Goal: Information Seeking & Learning: Check status

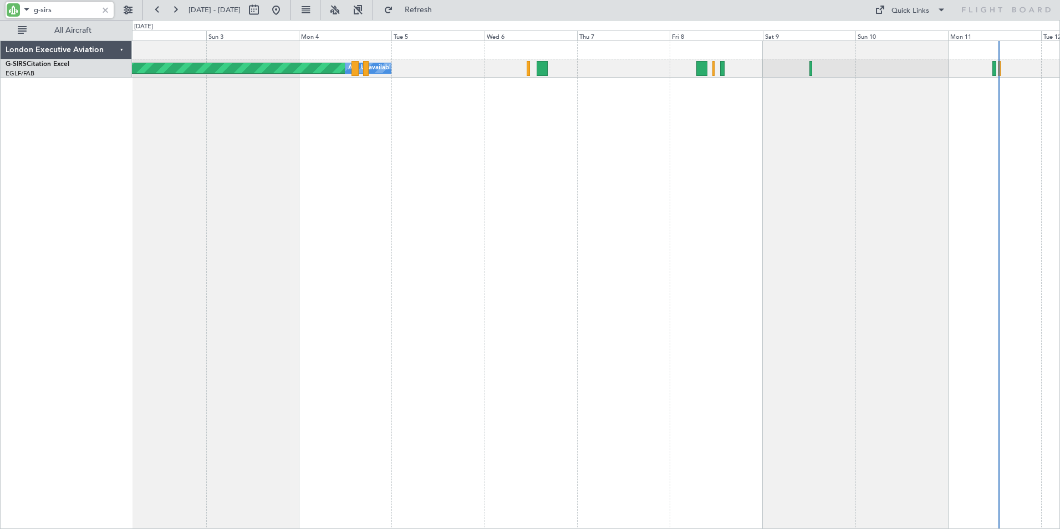
drag, startPoint x: 41, startPoint y: 9, endPoint x: 87, endPoint y: 16, distance: 46.4
click at [87, 16] on input "g-sirs" at bounding box center [66, 10] width 64 height 17
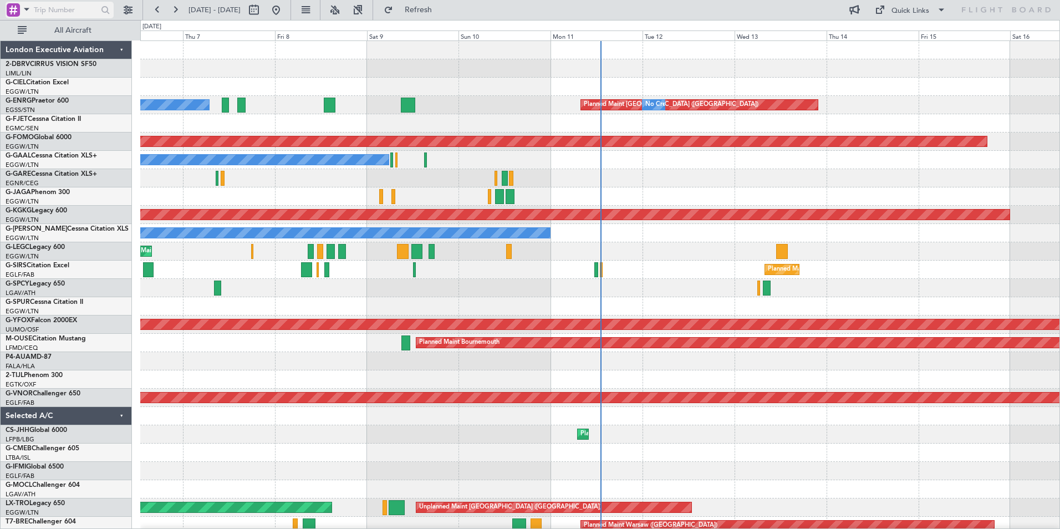
click at [26, 9] on span at bounding box center [26, 9] width 13 height 14
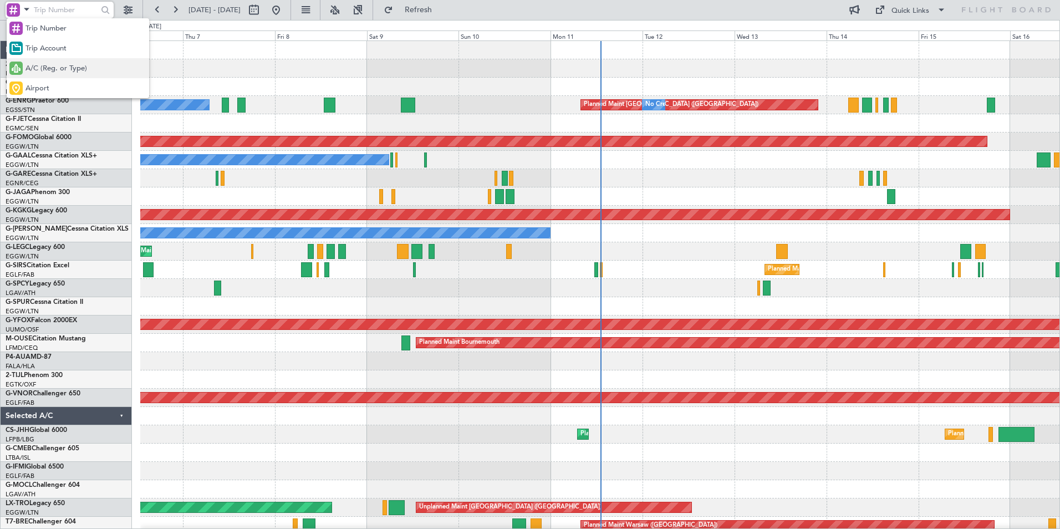
click at [42, 68] on span "A/C (Reg. or Type)" at bounding box center [57, 68] width 62 height 11
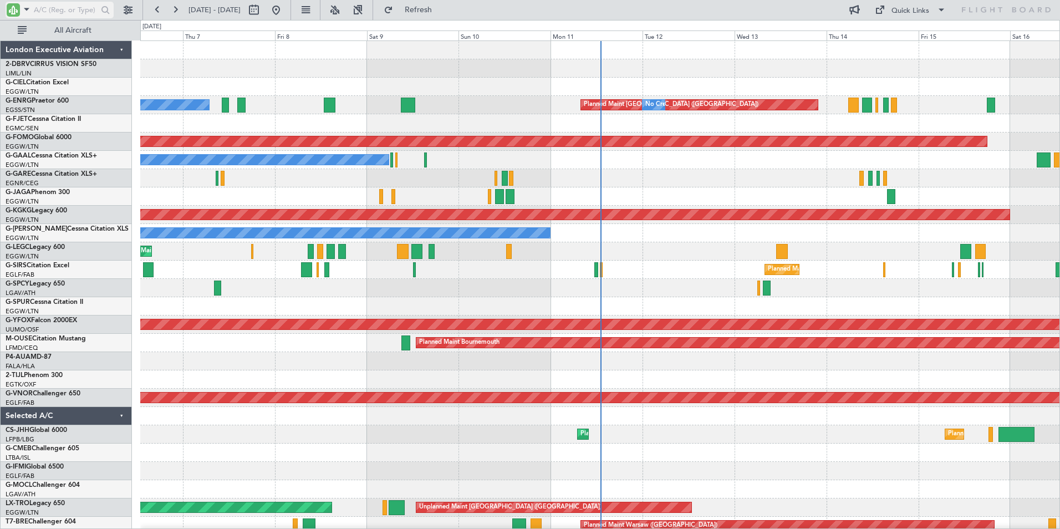
click at [50, 10] on input "text" at bounding box center [66, 10] width 64 height 17
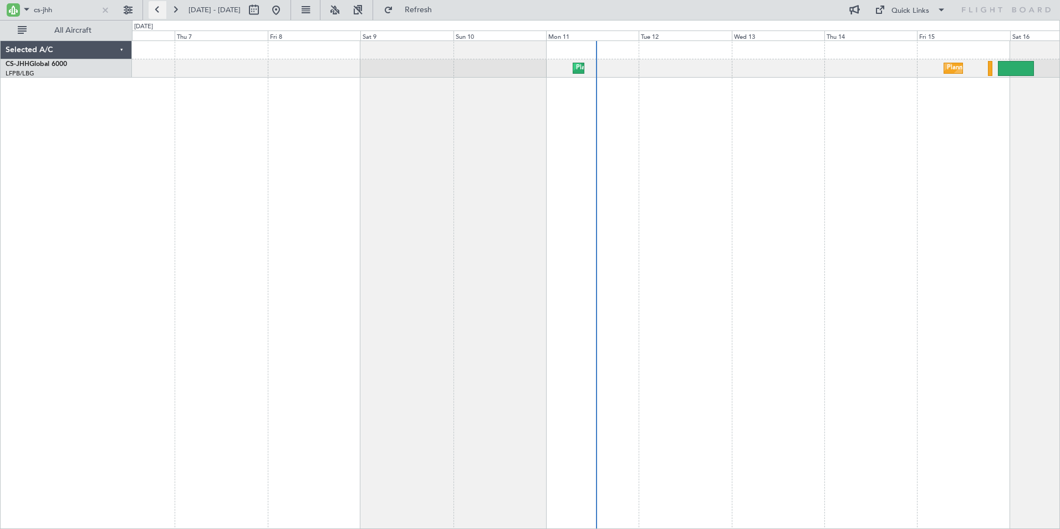
click at [158, 8] on button at bounding box center [158, 10] width 18 height 18
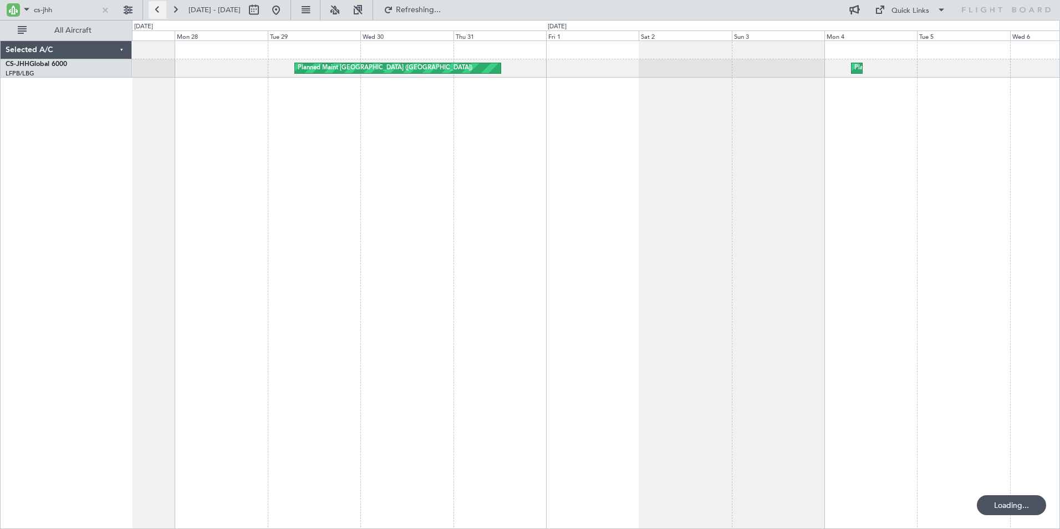
click at [158, 8] on button at bounding box center [158, 10] width 18 height 18
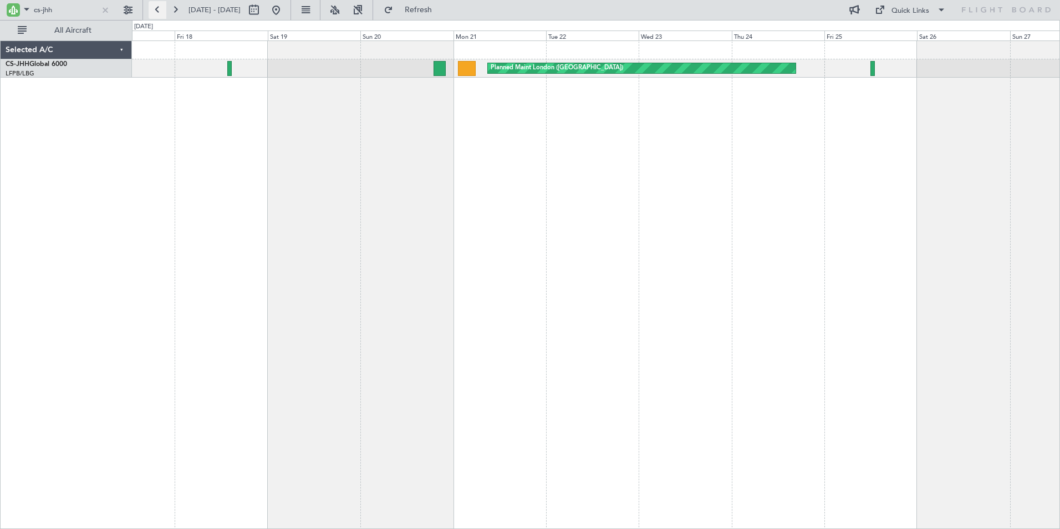
click at [158, 8] on button at bounding box center [158, 10] width 18 height 18
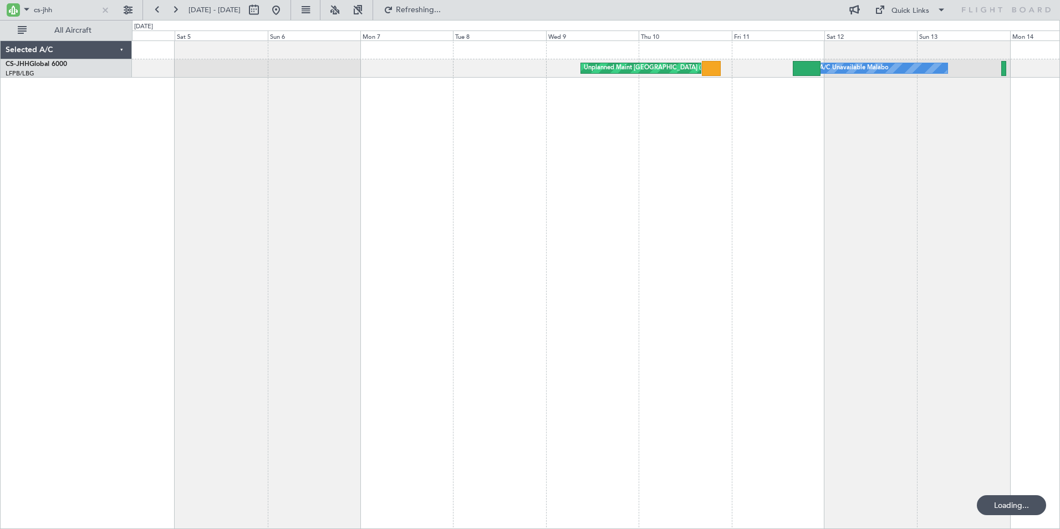
click at [475, 153] on div "A/C Unavailable Malabo Unplanned Maint [GEOGRAPHIC_DATA] ([GEOGRAPHIC_DATA]) Un…" at bounding box center [596, 284] width 928 height 488
drag, startPoint x: 57, startPoint y: 8, endPoint x: -2, endPoint y: 3, distance: 58.9
click at [0, 3] on html "cs-jhh [DATE] - [DATE] Refresh Quick Links All Aircraft Unplanned Maint [GEOGRA…" at bounding box center [530, 264] width 1060 height 529
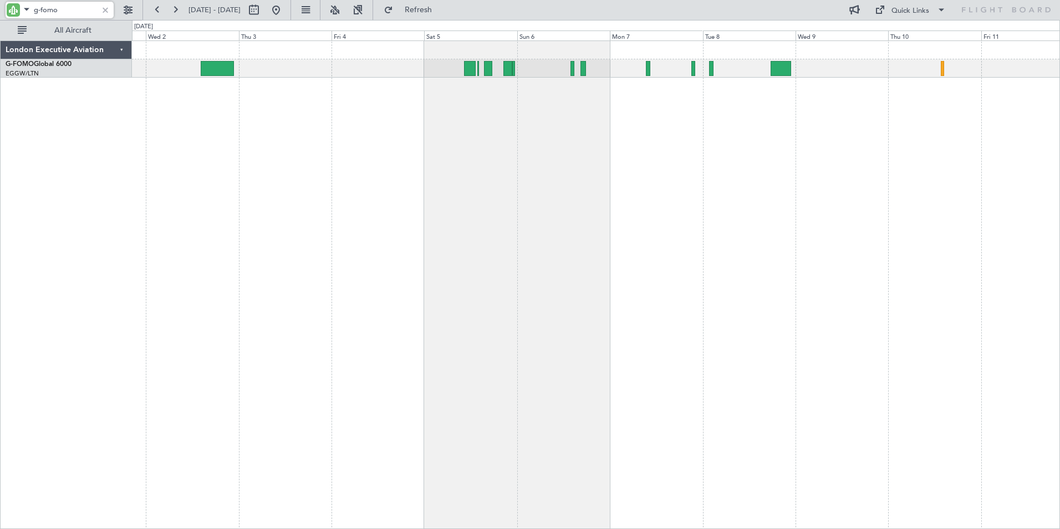
click at [575, 216] on div at bounding box center [596, 284] width 928 height 488
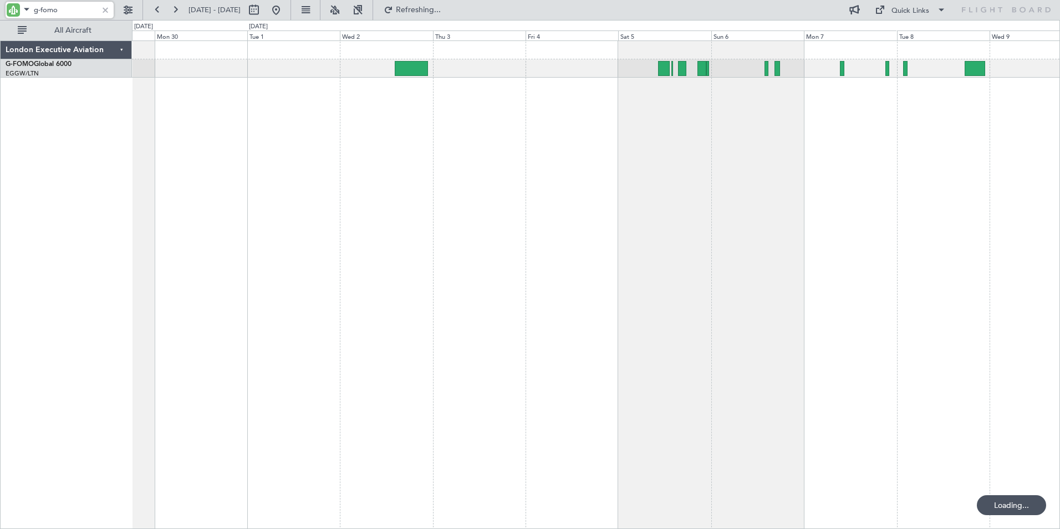
click at [520, 202] on div at bounding box center [596, 284] width 928 height 488
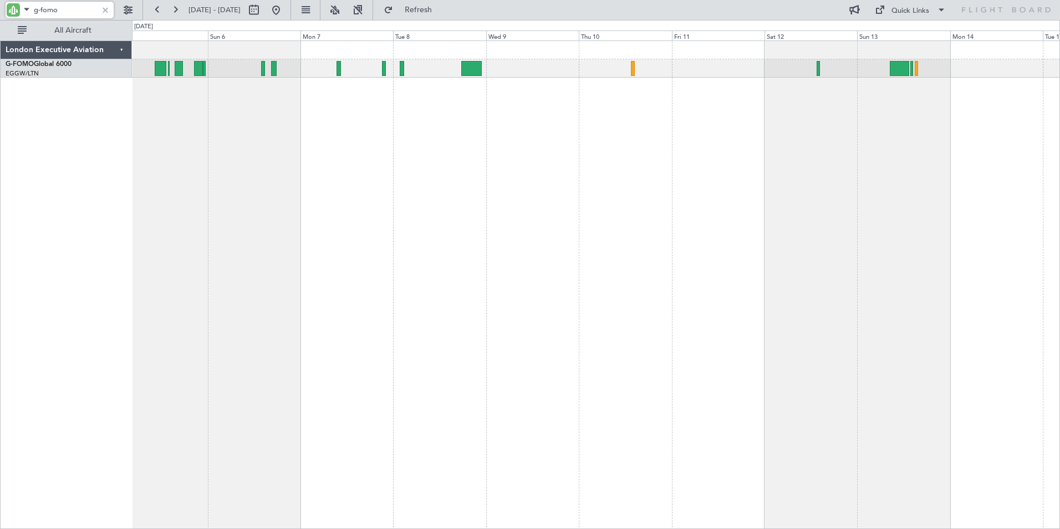
click at [329, 136] on div "Unplanned Maint [US_STATE] ([GEOGRAPHIC_DATA])" at bounding box center [596, 284] width 928 height 488
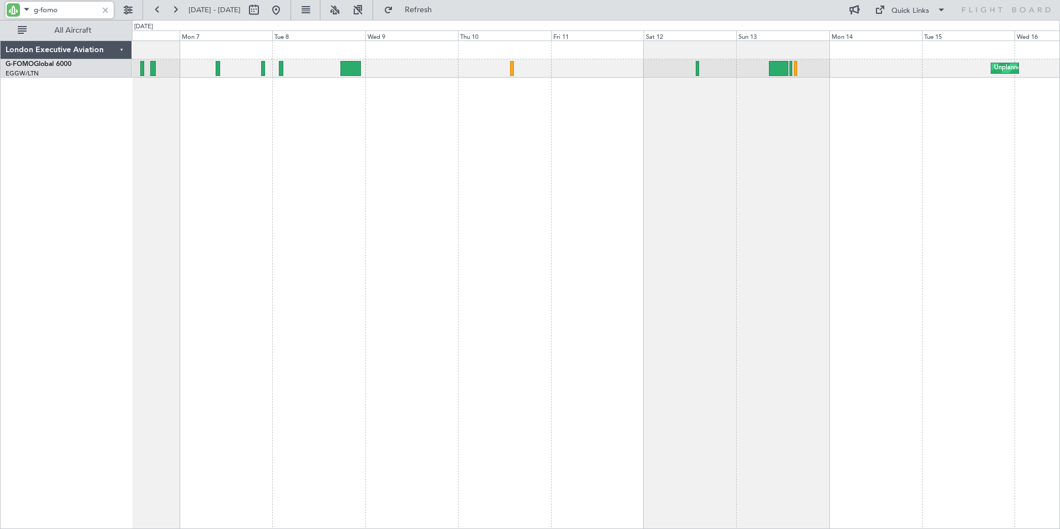
click at [507, 141] on div "Unplanned Maint [US_STATE] ([GEOGRAPHIC_DATA])" at bounding box center [596, 284] width 928 height 488
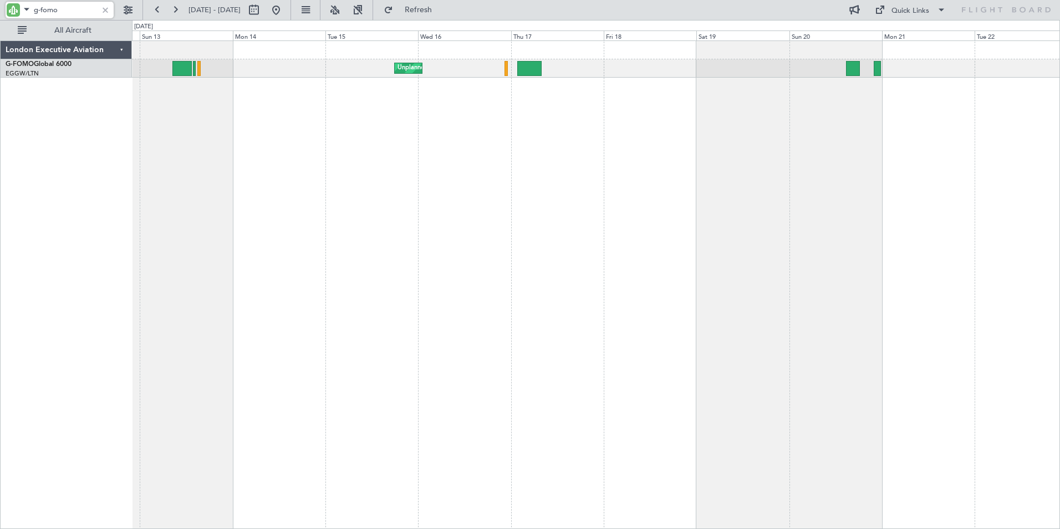
click at [219, 117] on div "Unplanned Maint [US_STATE] ([GEOGRAPHIC_DATA])" at bounding box center [596, 284] width 928 height 488
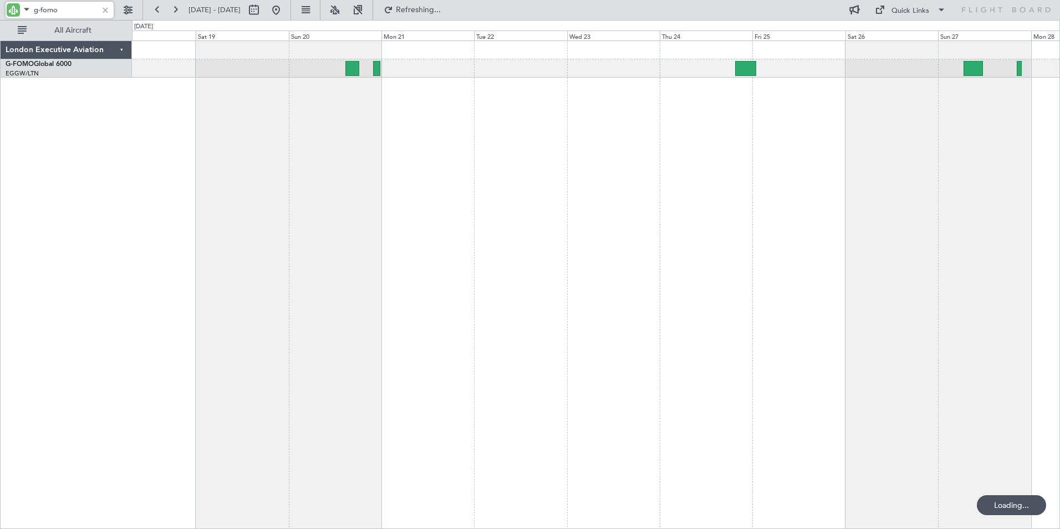
click at [369, 140] on div "Unplanned Maint [US_STATE] ([GEOGRAPHIC_DATA])" at bounding box center [596, 284] width 928 height 488
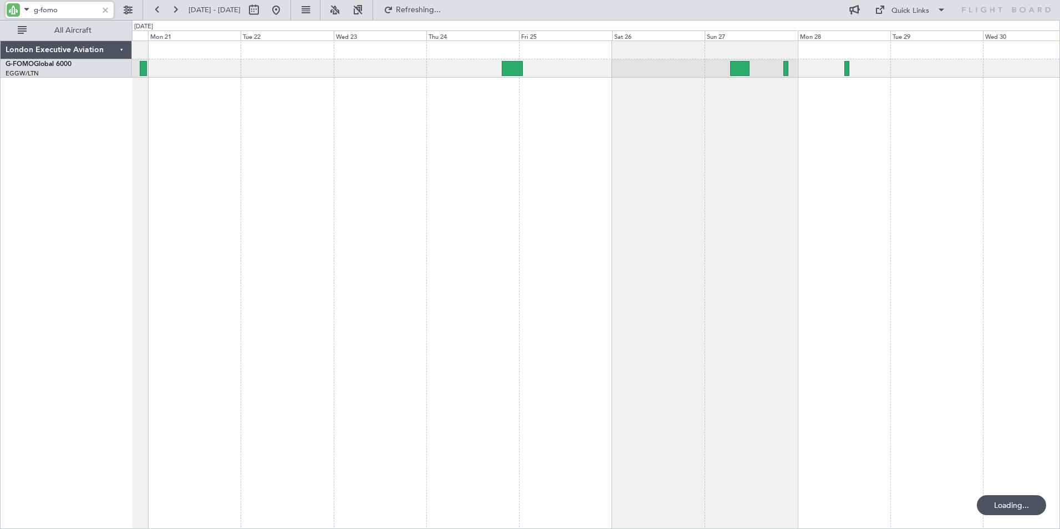
click at [529, 131] on div at bounding box center [596, 284] width 928 height 488
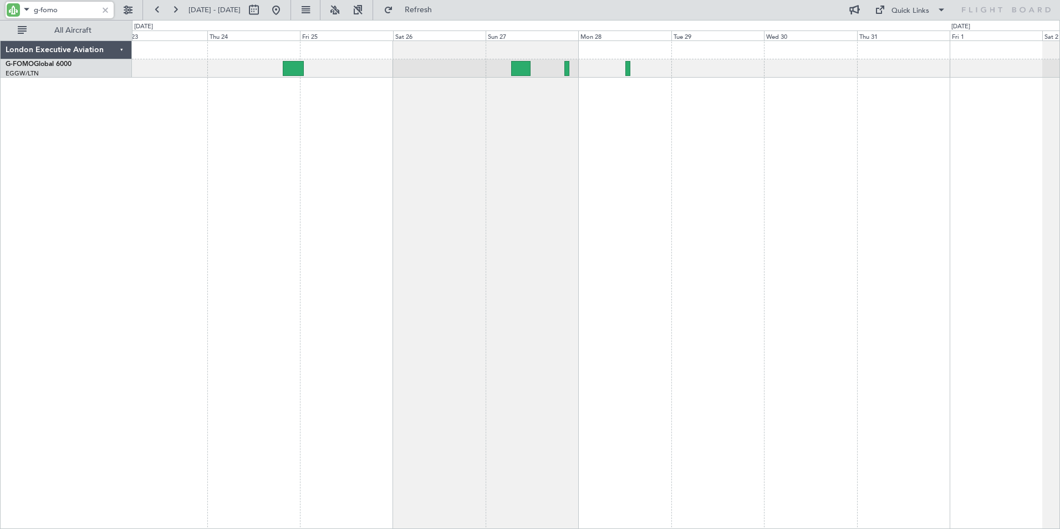
click at [379, 101] on div "Planned Maint Windsor Locks ([PERSON_NAME] Intl)" at bounding box center [596, 284] width 928 height 488
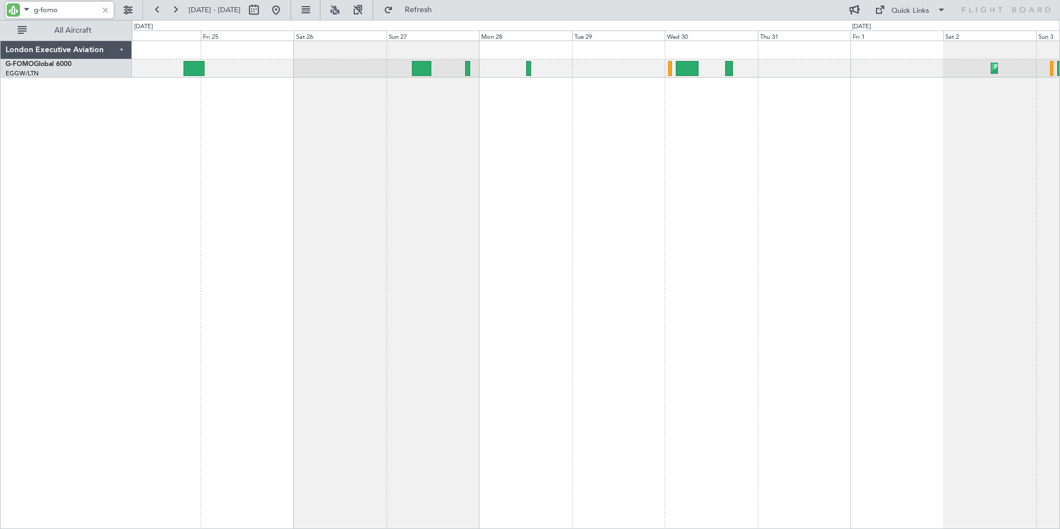
click at [678, 146] on div "Planned Maint [GEOGRAPHIC_DATA] Planned Maint Windsor Locks ([PERSON_NAME] Intl)" at bounding box center [596, 284] width 928 height 488
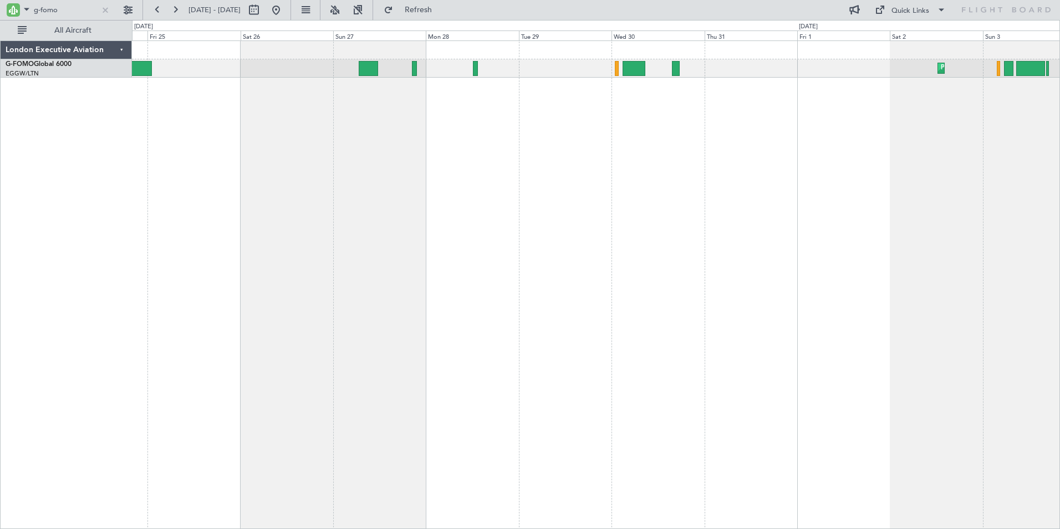
click at [648, 177] on div "Planned Maint [GEOGRAPHIC_DATA] Planned Maint Windsor Locks ([PERSON_NAME] Intl)" at bounding box center [596, 284] width 928 height 488
drag, startPoint x: 39, startPoint y: 8, endPoint x: 80, endPoint y: 13, distance: 40.8
click at [80, 13] on input "g-fomo" at bounding box center [66, 10] width 64 height 17
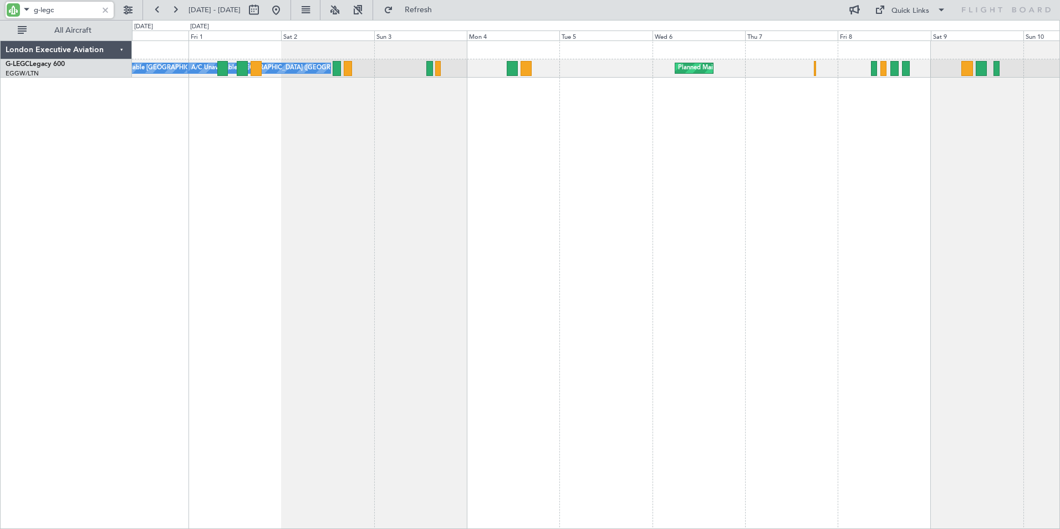
click at [161, 167] on div "A/C Unavailable [GEOGRAPHIC_DATA] ([GEOGRAPHIC_DATA]) A/C Unavailable [GEOGRAPH…" at bounding box center [596, 284] width 928 height 488
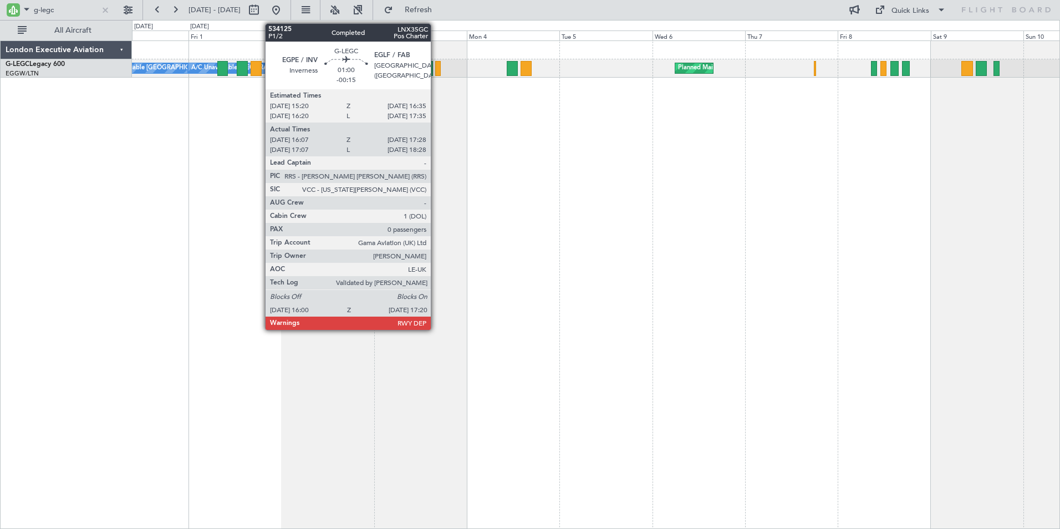
click at [520, 131] on div "Planned Maint [GEOGRAPHIC_DATA] ([GEOGRAPHIC_DATA]) A/C Unavailable [GEOGRAPHIC…" at bounding box center [596, 284] width 928 height 488
click at [470, 59] on div at bounding box center [595, 50] width 927 height 18
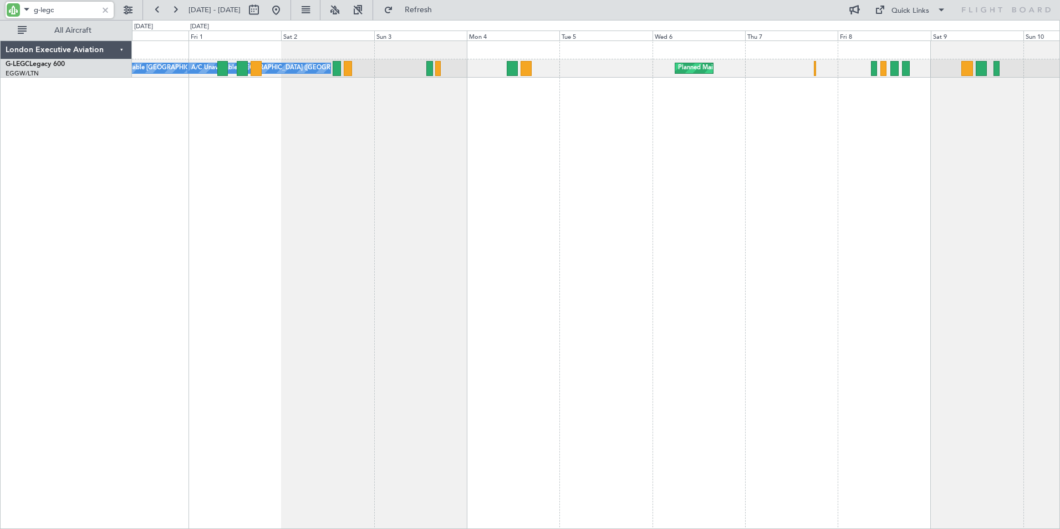
drag, startPoint x: 59, startPoint y: 12, endPoint x: 48, endPoint y: 10, distance: 11.8
click at [59, 12] on input "g-legc" at bounding box center [66, 10] width 64 height 17
drag, startPoint x: 42, startPoint y: 8, endPoint x: 72, endPoint y: 10, distance: 30.5
click at [72, 10] on input "g-legc" at bounding box center [66, 10] width 64 height 17
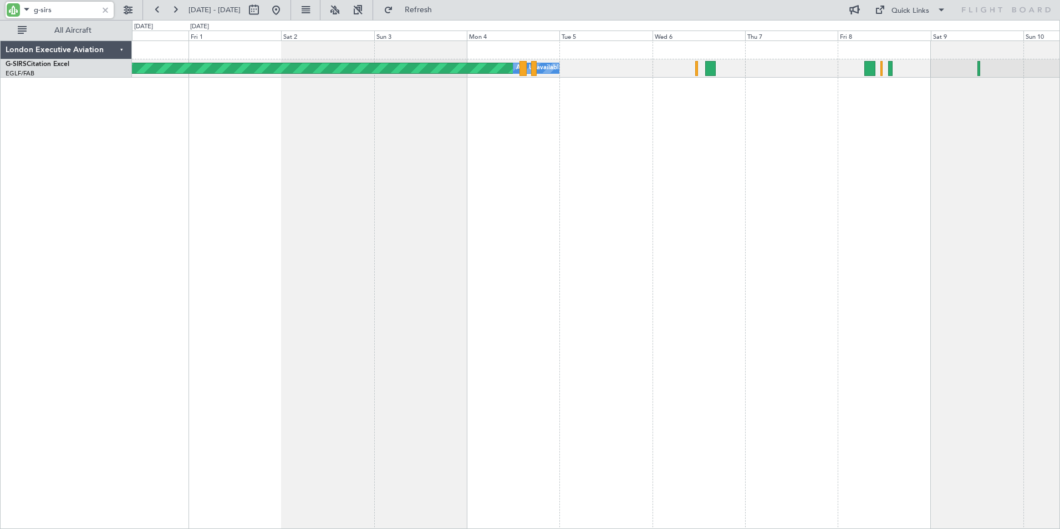
type input "g-sirs"
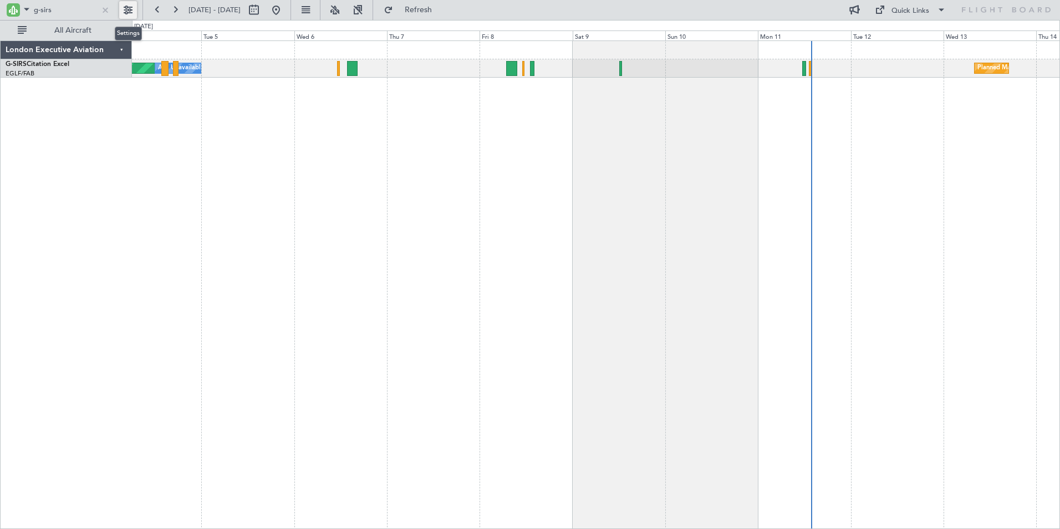
click at [566, 127] on div "Planned Maint Oxford ([GEOGRAPHIC_DATA]) A/C Unavailable Planned Maint [GEOGRAP…" at bounding box center [596, 284] width 928 height 488
